Goal: Task Accomplishment & Management: Manage account settings

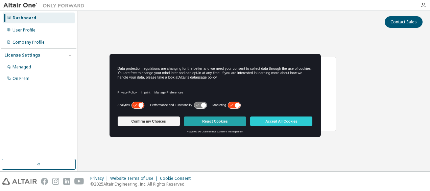
click at [208, 119] on button "Reject Cookies" at bounding box center [215, 120] width 62 height 9
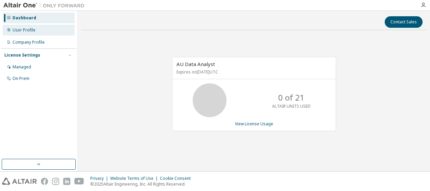
click at [27, 26] on div "User Profile" at bounding box center [39, 30] width 72 height 11
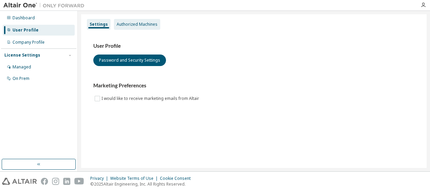
click at [139, 22] on div "Authorized Machines" at bounding box center [137, 24] width 41 height 5
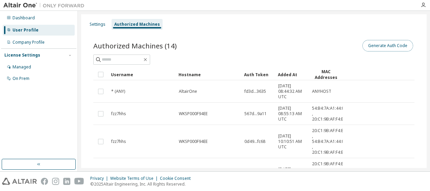
click at [383, 44] on button "Generate Auth Code" at bounding box center [388, 46] width 51 height 12
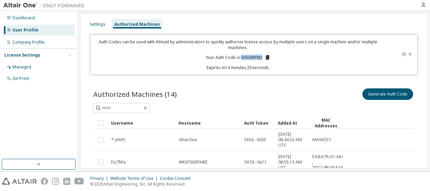
drag, startPoint x: 261, startPoint y: 56, endPoint x: 240, endPoint y: 56, distance: 21.0
click at [240, 56] on p "Your Auth Code is: SHS6WF8O" at bounding box center [238, 57] width 65 height 6
copy p "SHS6WF8O"
click at [289, 50] on div "Auth Codes can be used with Almutil by administrators to quickly authorize lice…" at bounding box center [238, 54] width 287 height 31
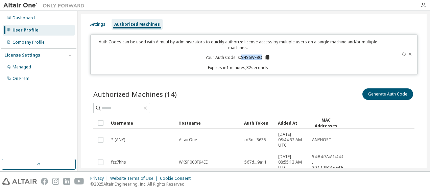
drag, startPoint x: 260, startPoint y: 55, endPoint x: 241, endPoint y: 56, distance: 20.0
click at [241, 56] on p "Your Auth Code is: SHS6WF8O" at bounding box center [238, 57] width 65 height 6
copy p "SHS6WF8O"
click at [390, 95] on button "Generate Auth Code" at bounding box center [388, 94] width 51 height 12
click at [381, 94] on button "Generate Auth Code" at bounding box center [388, 94] width 51 height 12
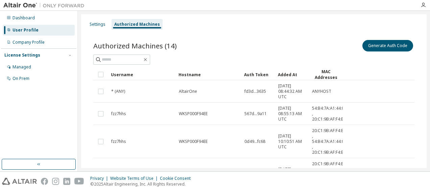
click at [132, 24] on div "Authorized Machines" at bounding box center [137, 24] width 46 height 5
click at [389, 48] on button "Generate Auth Code" at bounding box center [388, 46] width 51 height 12
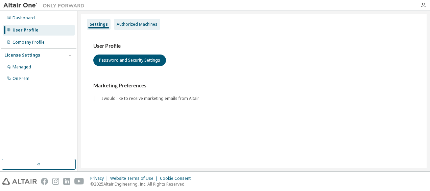
click at [138, 22] on div "Authorized Machines" at bounding box center [137, 24] width 41 height 5
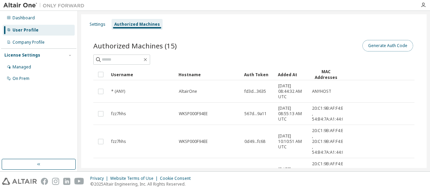
click at [384, 45] on button "Generate Auth Code" at bounding box center [388, 46] width 51 height 12
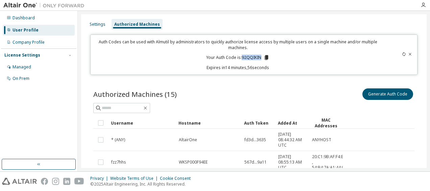
drag, startPoint x: 260, startPoint y: 57, endPoint x: 240, endPoint y: 54, distance: 20.1
click at [240, 54] on p "Your Auth Code is: 92QQIKIN" at bounding box center [237, 57] width 63 height 6
copy p "92QQIKIN"
click at [248, 56] on p "Your Auth Code is: 92QQIKIN" at bounding box center [237, 57] width 63 height 6
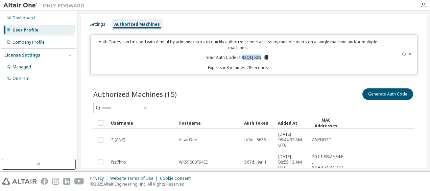
click at [248, 56] on p "Your Auth Code is: 92QQIKIN" at bounding box center [237, 57] width 63 height 6
copy p "92QQIKIN"
click at [408, 52] on icon at bounding box center [410, 54] width 4 height 4
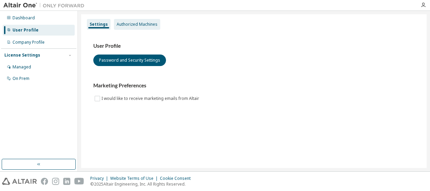
click at [138, 22] on div "Authorized Machines" at bounding box center [137, 24] width 41 height 5
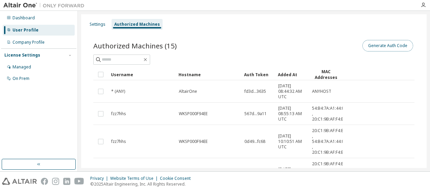
click at [390, 46] on button "Generate Auth Code" at bounding box center [388, 46] width 51 height 12
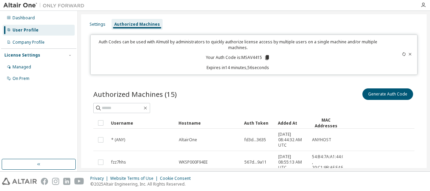
click at [252, 56] on p "Your Auth Code is: MSAV4415" at bounding box center [238, 57] width 64 height 6
copy p "MSAV4415"
click at [425, 5] on icon "button" at bounding box center [423, 4] width 5 height 5
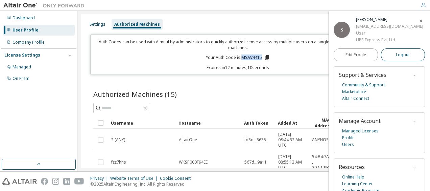
click at [398, 55] on span "Logout" at bounding box center [403, 54] width 14 height 7
